Goal: Transaction & Acquisition: Purchase product/service

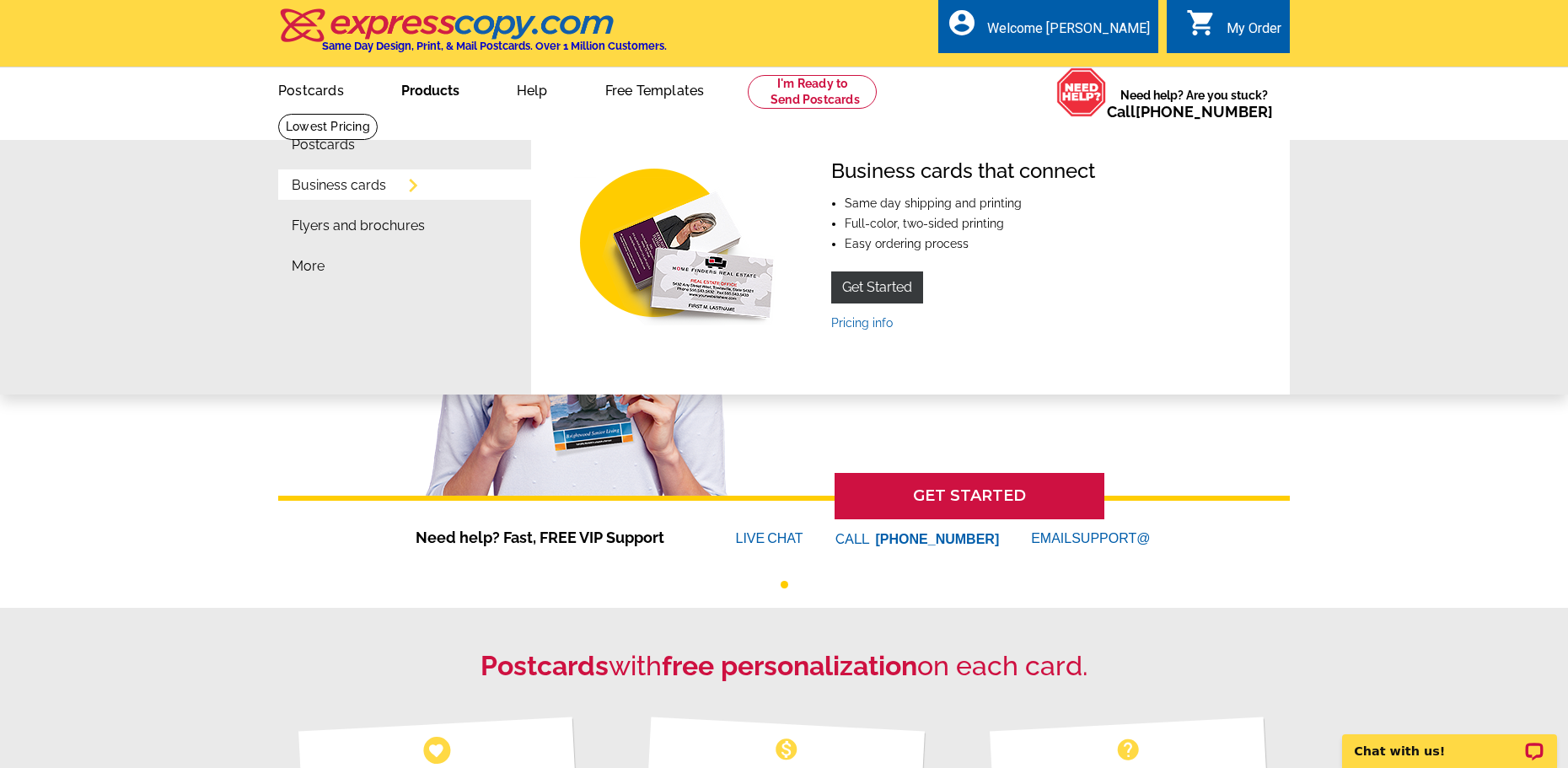
click at [344, 185] on link "Business cards" at bounding box center [339, 186] width 94 height 14
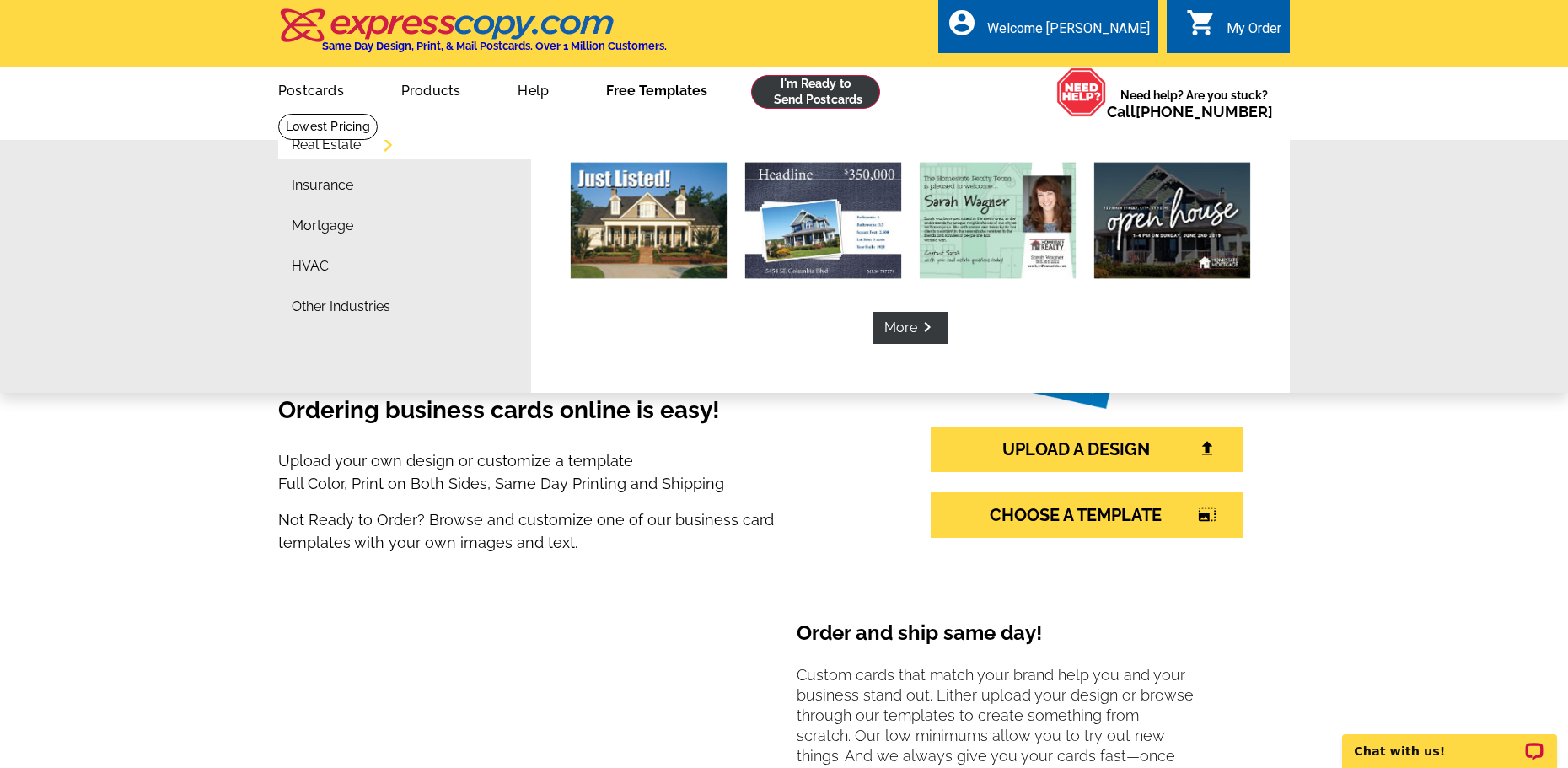
scroll to position [6, 0]
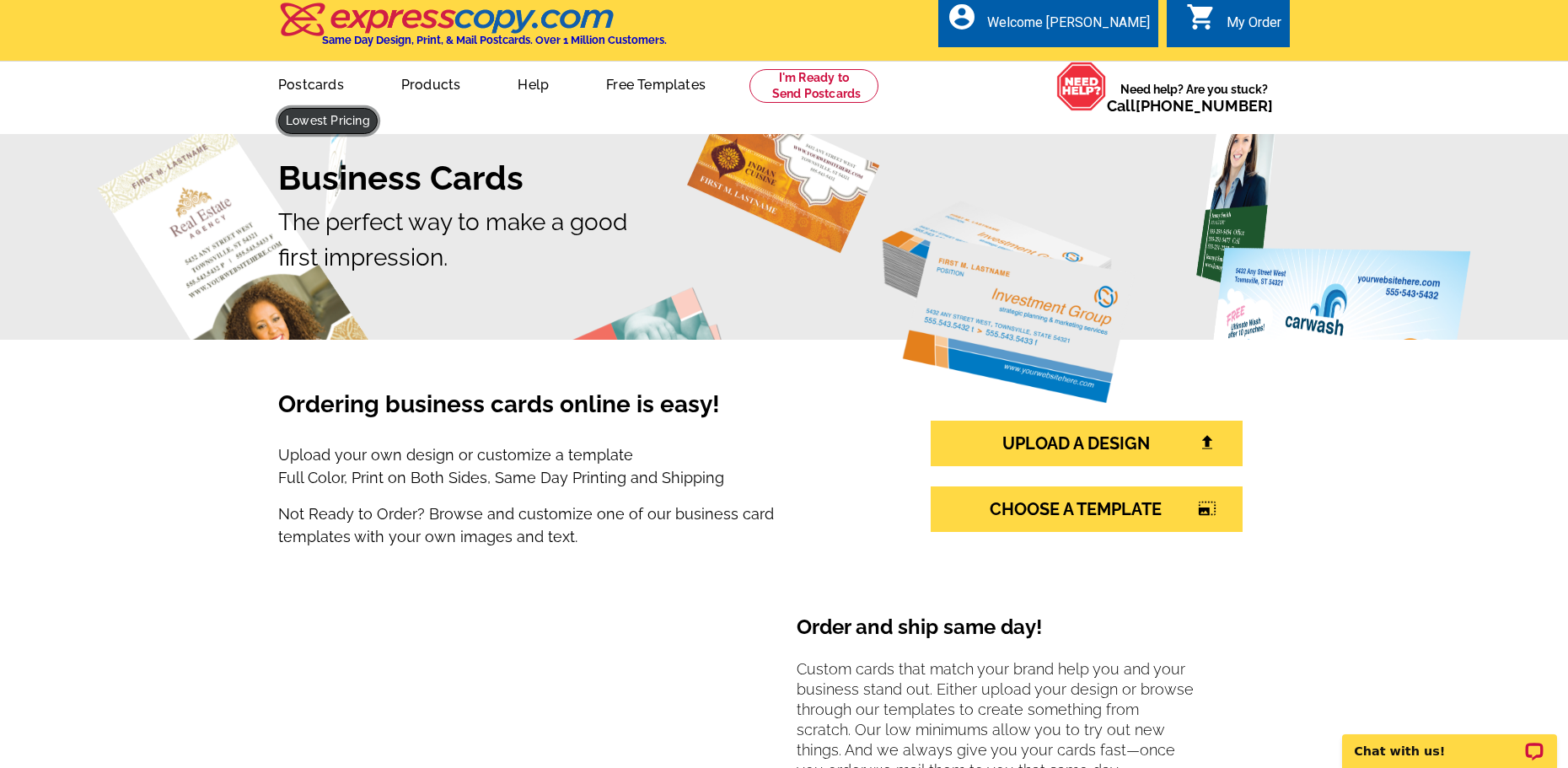
click at [378, 108] on link at bounding box center [327, 121] width 99 height 27
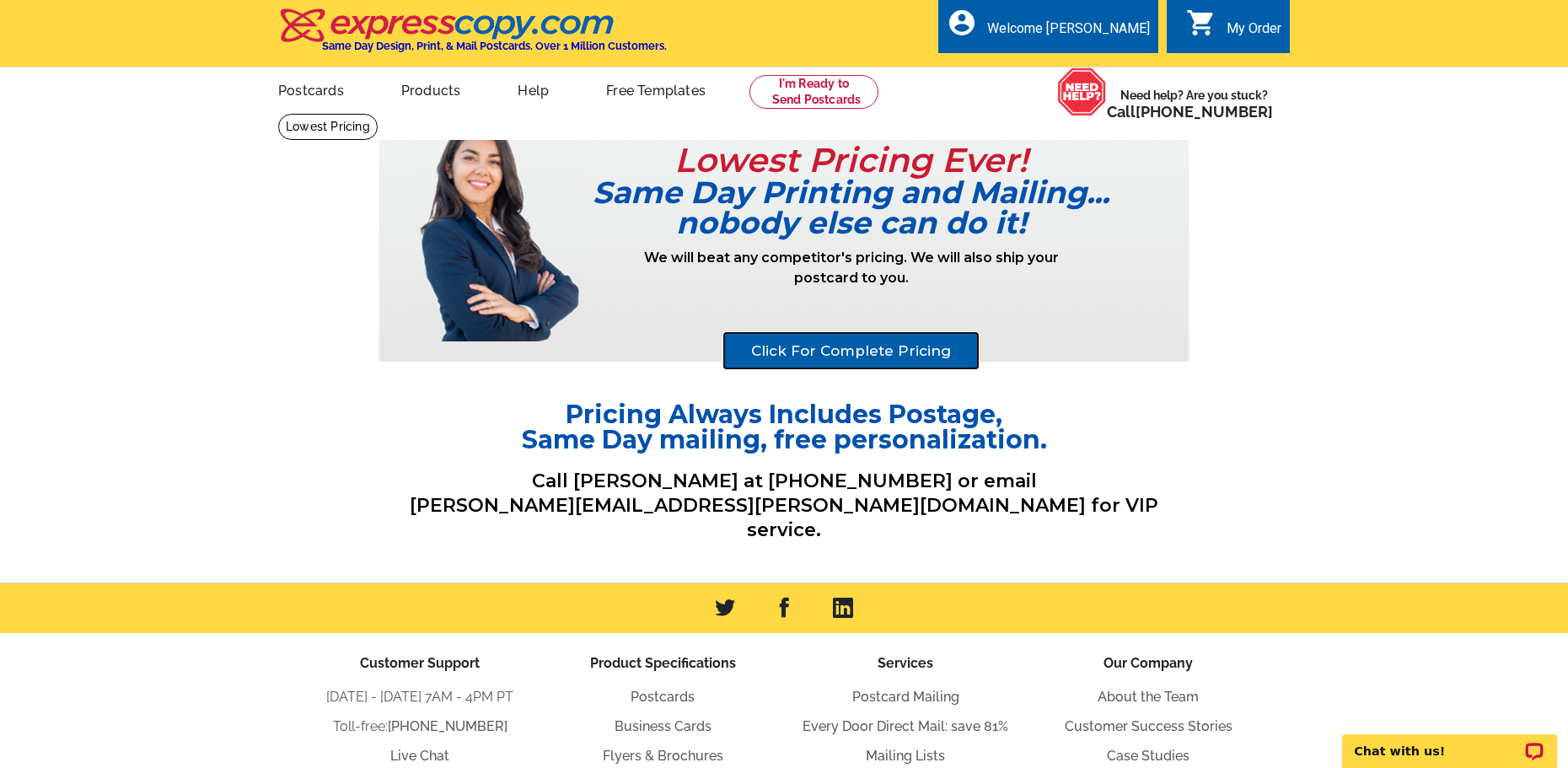
click at [939, 356] on link "Click For Complete Pricing" at bounding box center [851, 351] width 257 height 39
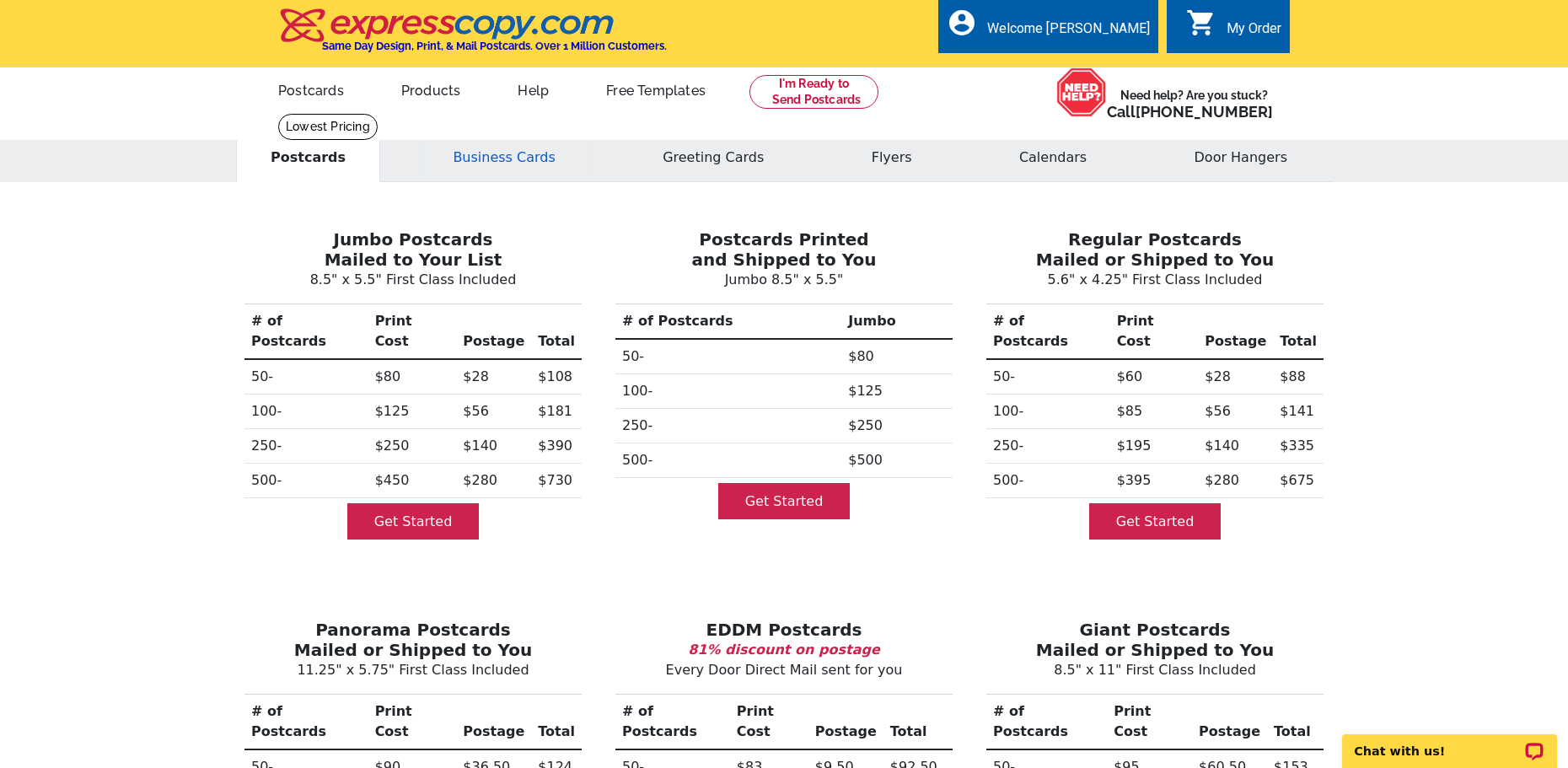
click at [514, 155] on button "Business Cards" at bounding box center [504, 158] width 171 height 49
